Goal: Check status: Check status

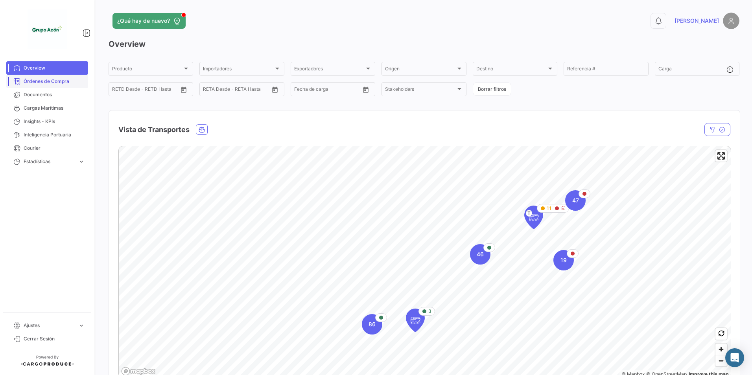
click at [50, 81] on span "Órdenes de Compra" at bounding box center [54, 81] width 61 height 7
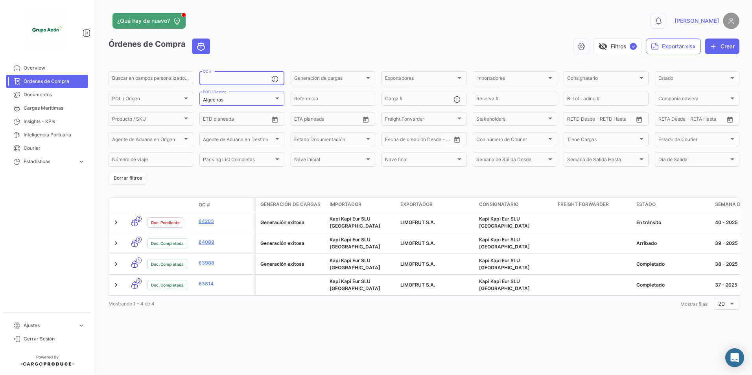
click at [231, 81] on input "OC #" at bounding box center [237, 80] width 68 height 6
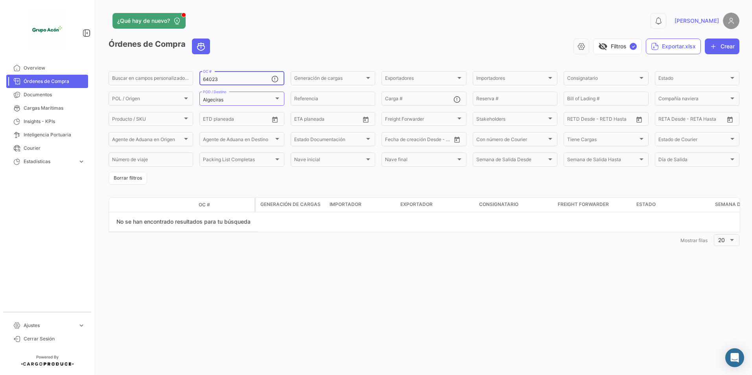
click at [204, 78] on input "64023" at bounding box center [237, 80] width 68 height 6
click at [252, 101] on div "Algeciras" at bounding box center [238, 100] width 70 height 6
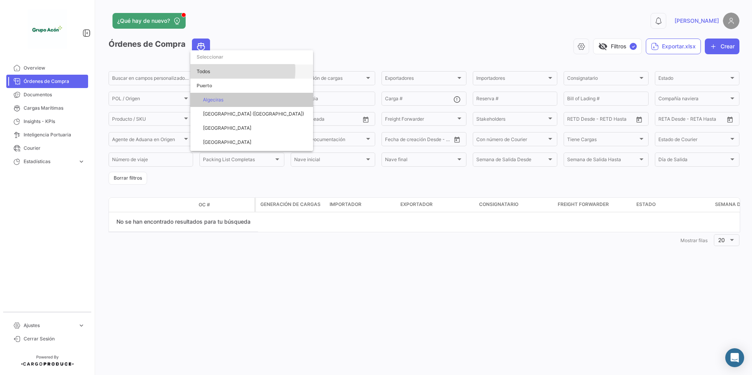
click at [224, 70] on span "Todos" at bounding box center [252, 72] width 110 height 14
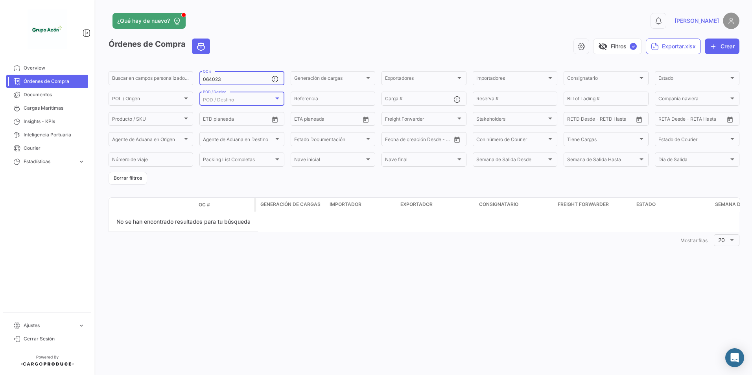
click at [207, 81] on input "064023" at bounding box center [237, 80] width 68 height 6
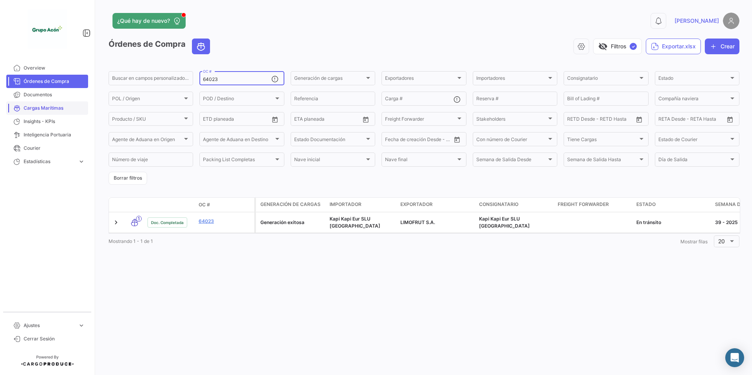
type input "64023"
